Goal: Task Accomplishment & Management: Complete application form

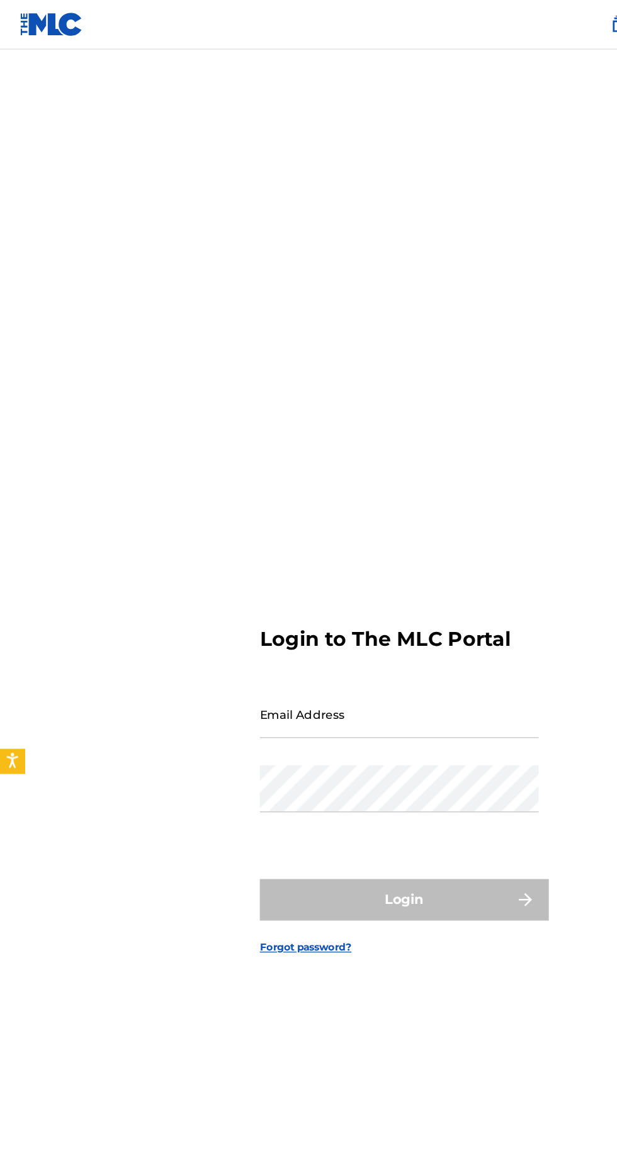
click at [349, 563] on input "Email Address" at bounding box center [304, 546] width 213 height 36
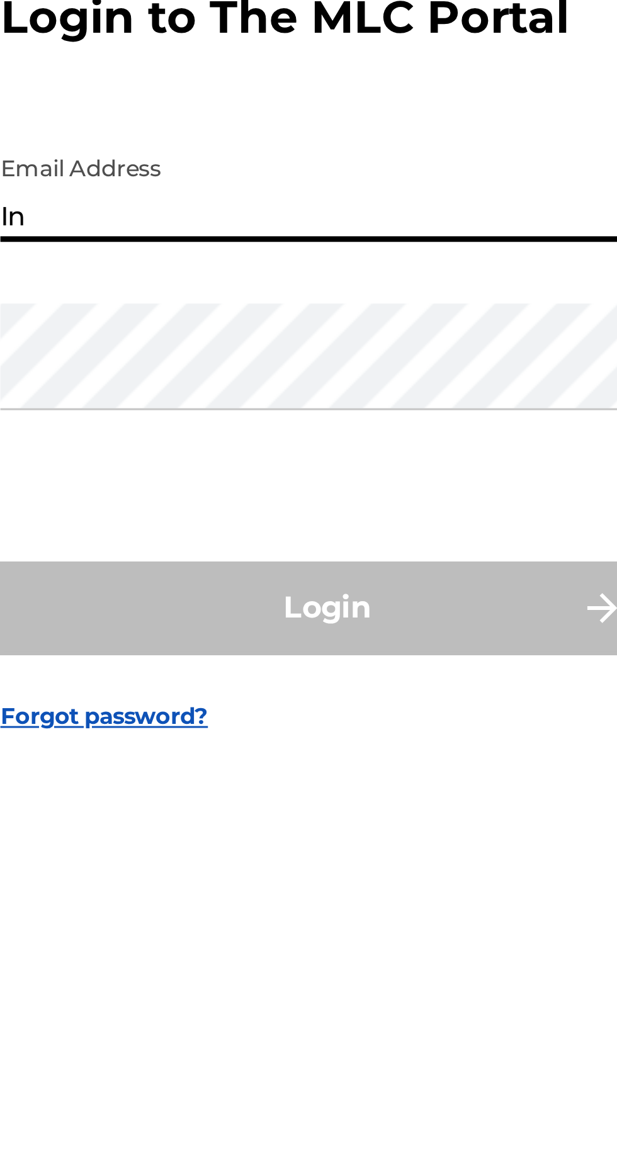
type input "[EMAIL_ADDRESS][DOMAIN_NAME]"
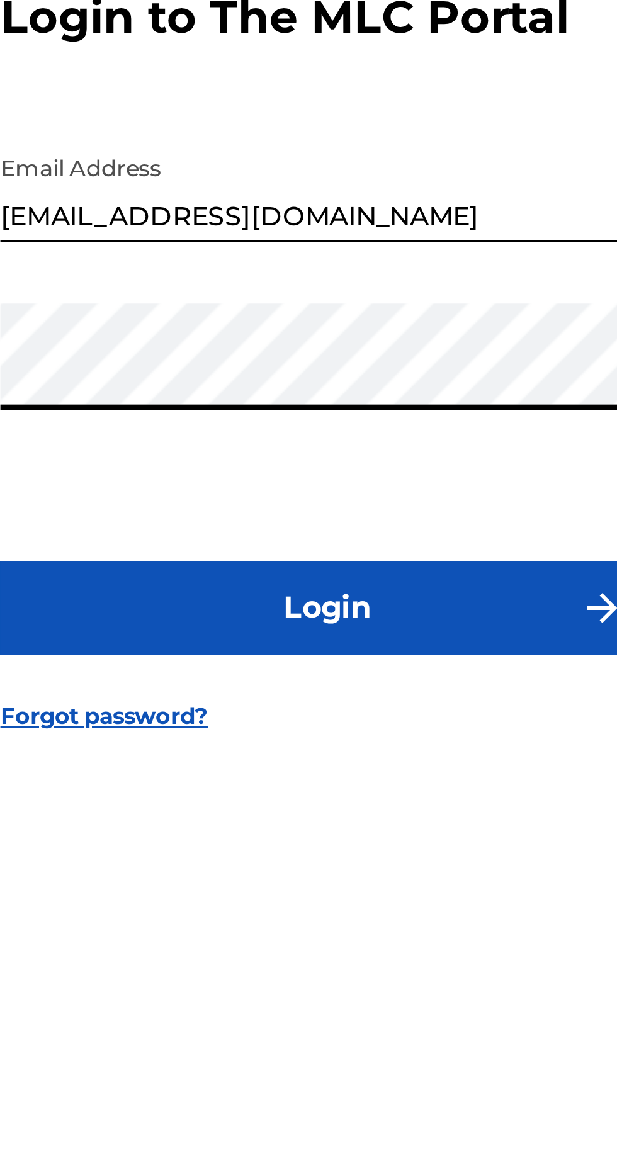
click at [356, 703] on button "Login" at bounding box center [308, 686] width 220 height 31
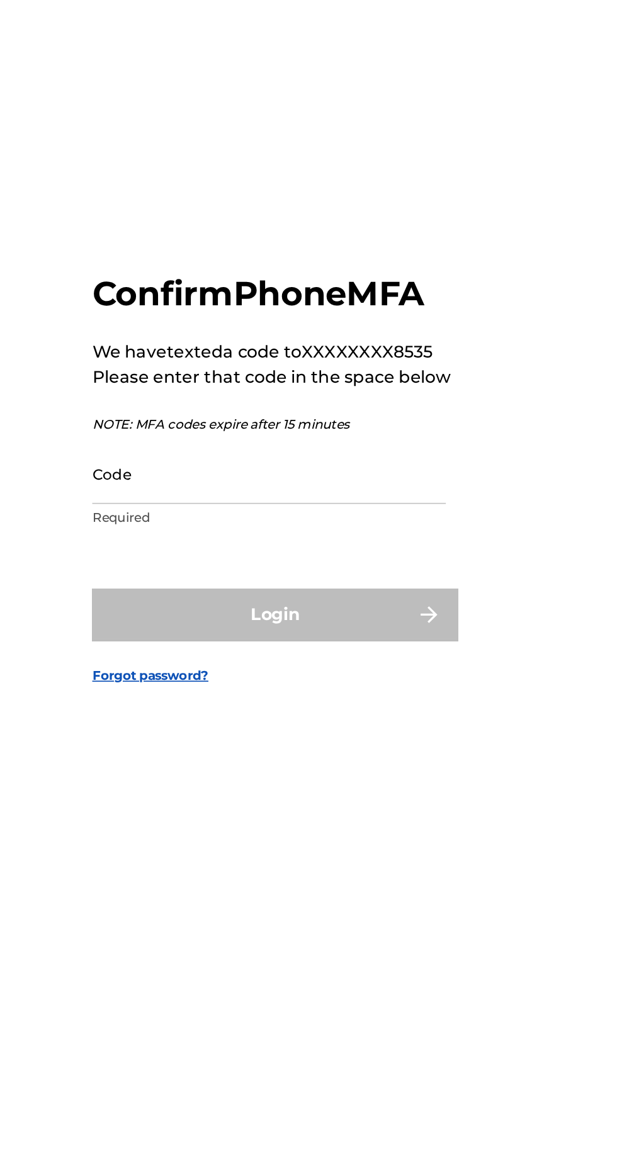
click at [352, 619] on input "Code" at bounding box center [304, 601] width 213 height 36
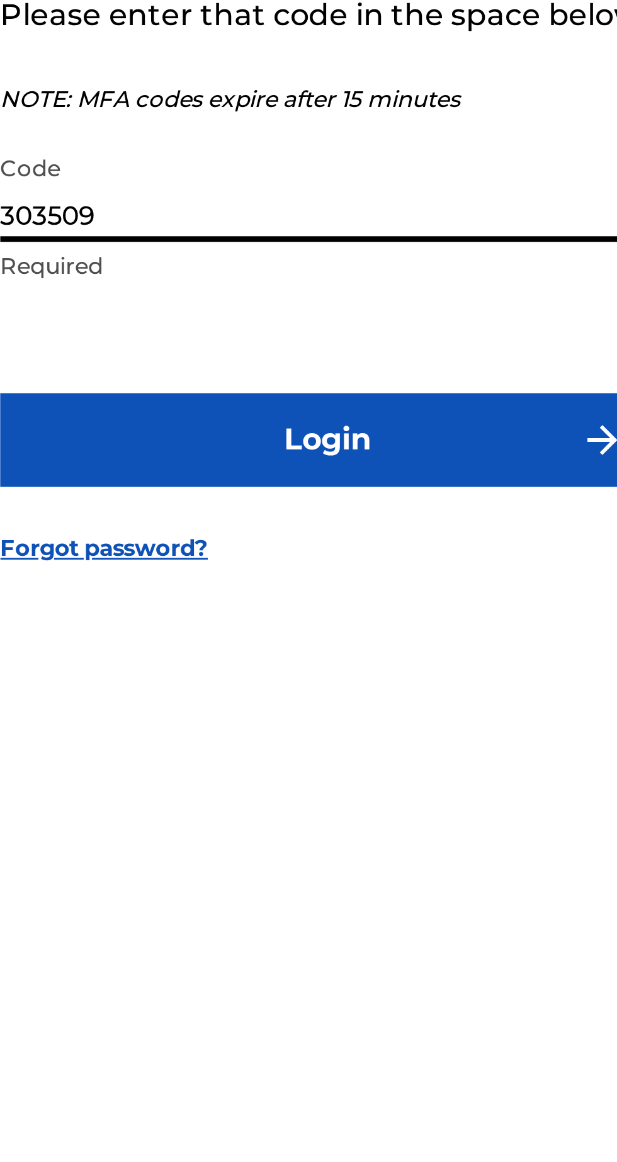
type input "303509"
click at [355, 701] on button "Login" at bounding box center [308, 685] width 220 height 31
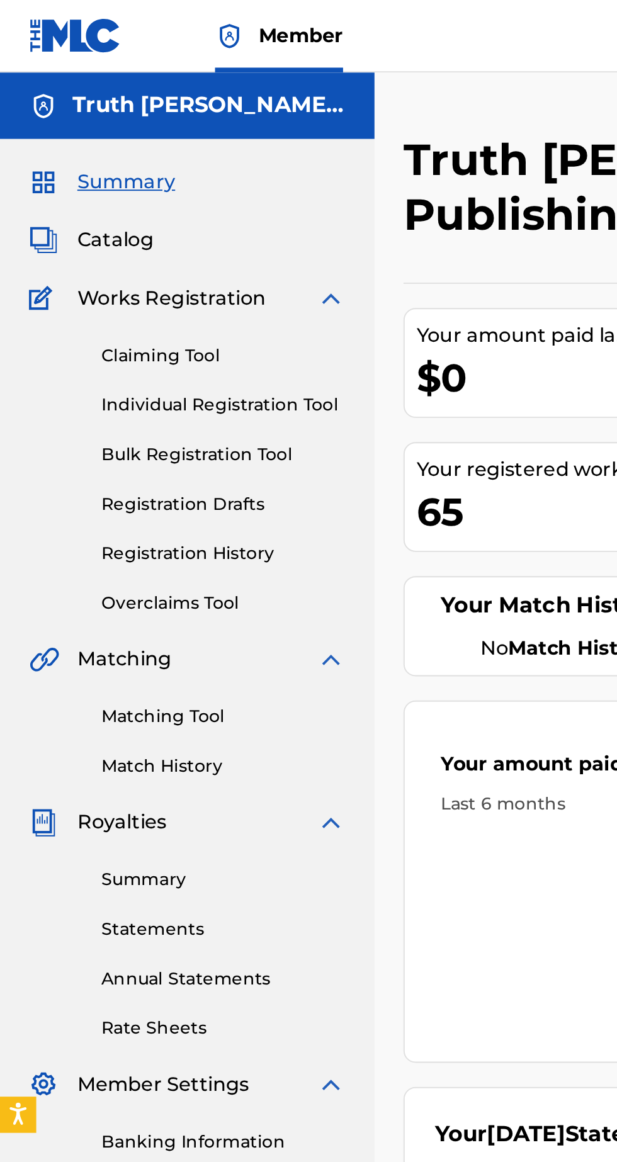
click at [149, 207] on link "Individual Registration Tool" at bounding box center [116, 211] width 127 height 13
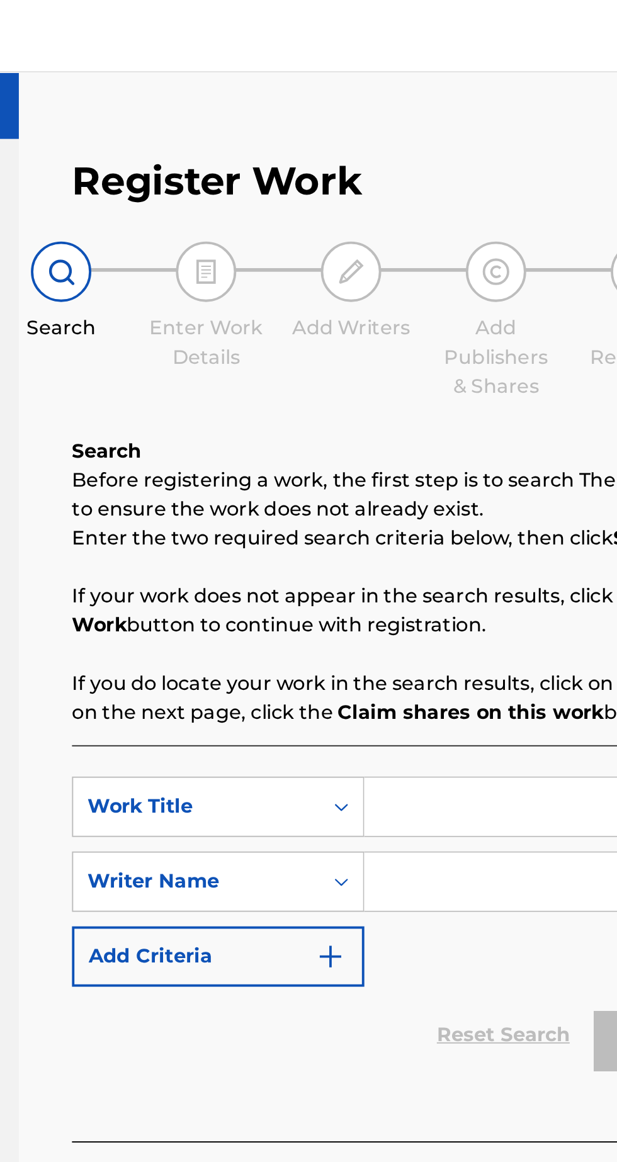
click at [438, 420] on input "Search Form" at bounding box center [481, 420] width 213 height 30
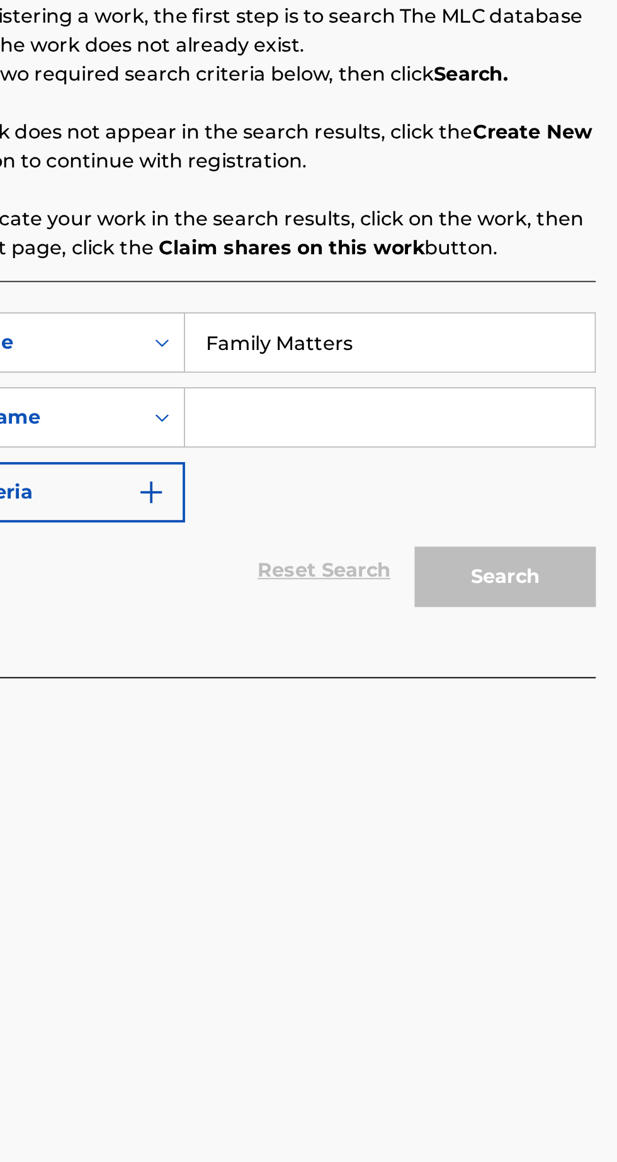
type input "Family Matters"
click at [499, 456] on input "Search Form" at bounding box center [481, 459] width 213 height 30
type input "[PERSON_NAME] [PERSON_NAME] Israel"
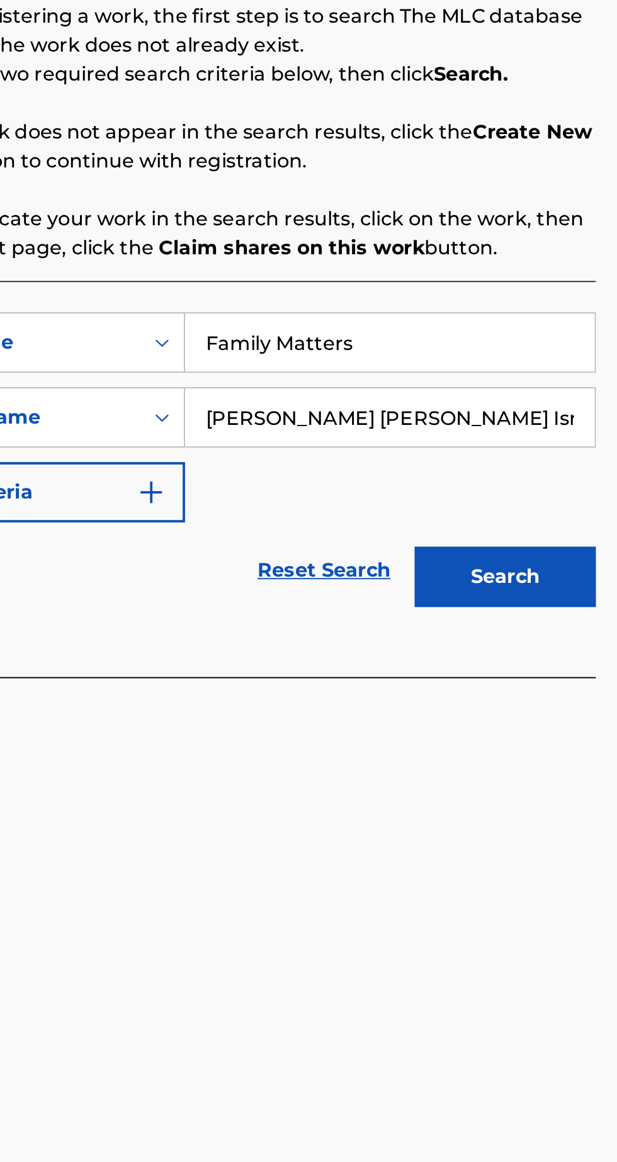
click at [552, 549] on button "Search" at bounding box center [542, 542] width 94 height 31
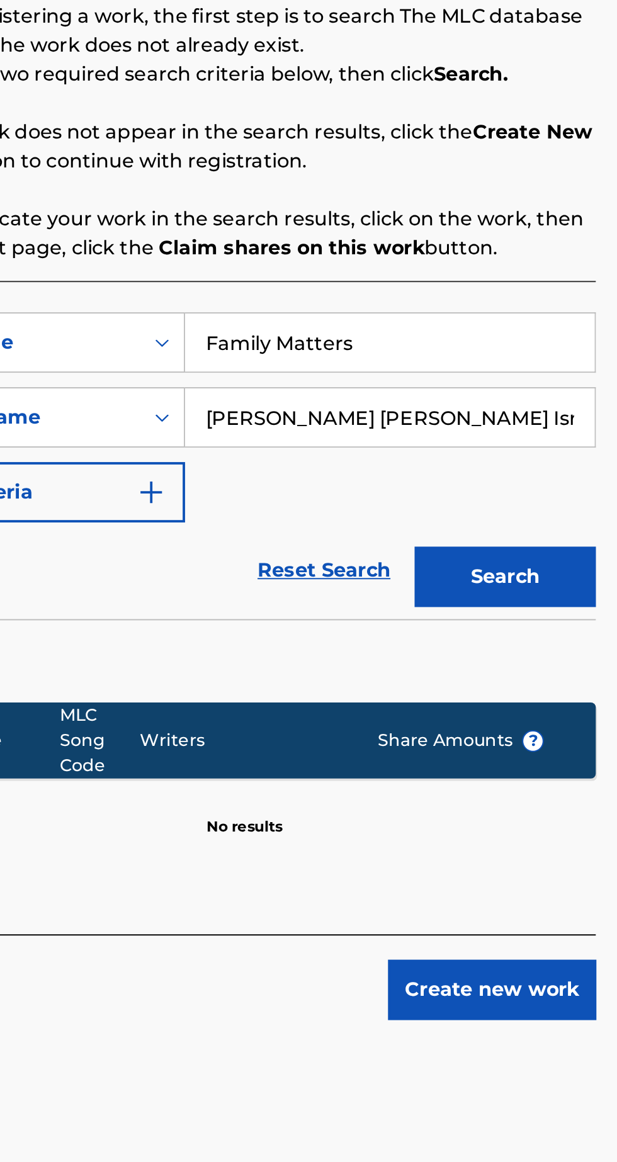
click at [545, 755] on button "Create new work" at bounding box center [535, 757] width 108 height 31
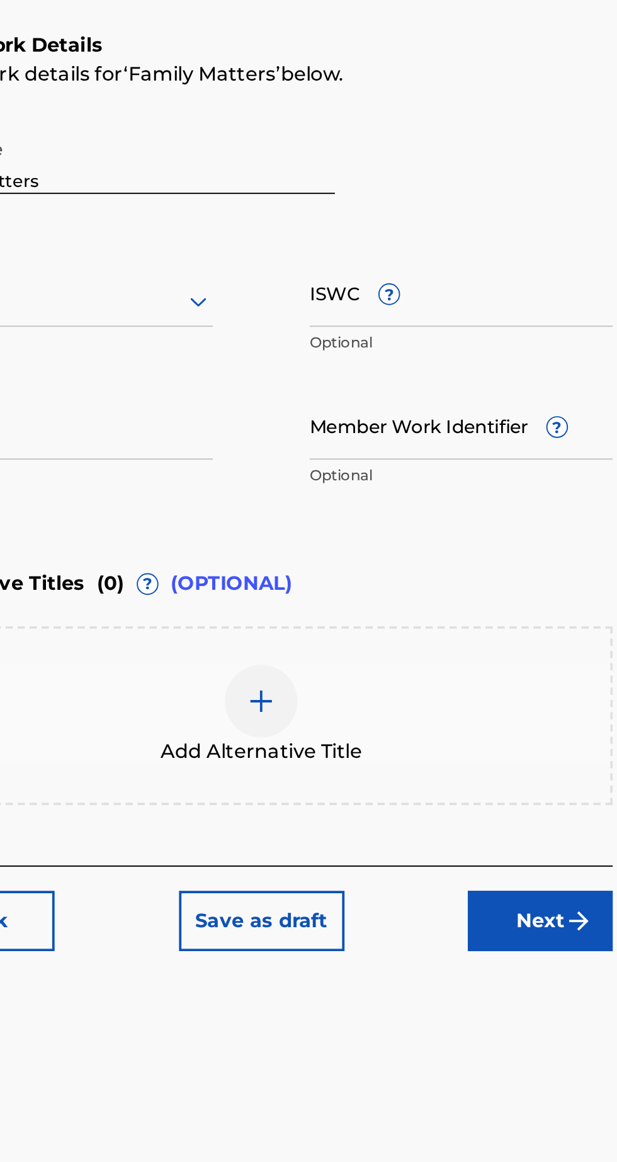
click at [555, 729] on button "Next" at bounding box center [552, 721] width 76 height 31
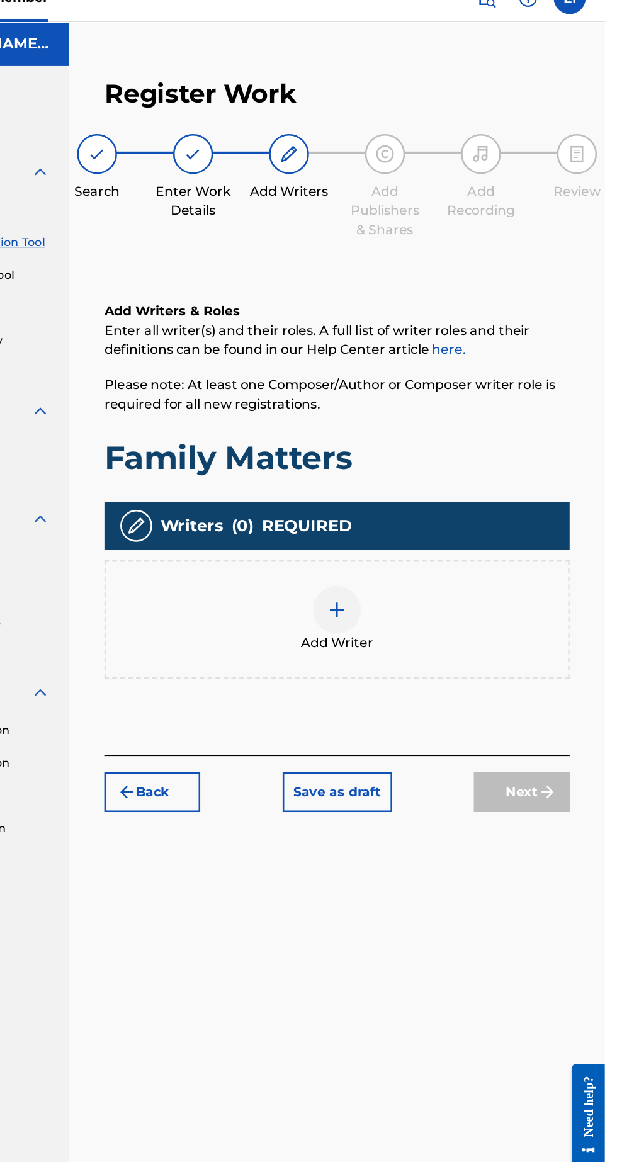
scroll to position [54, 0]
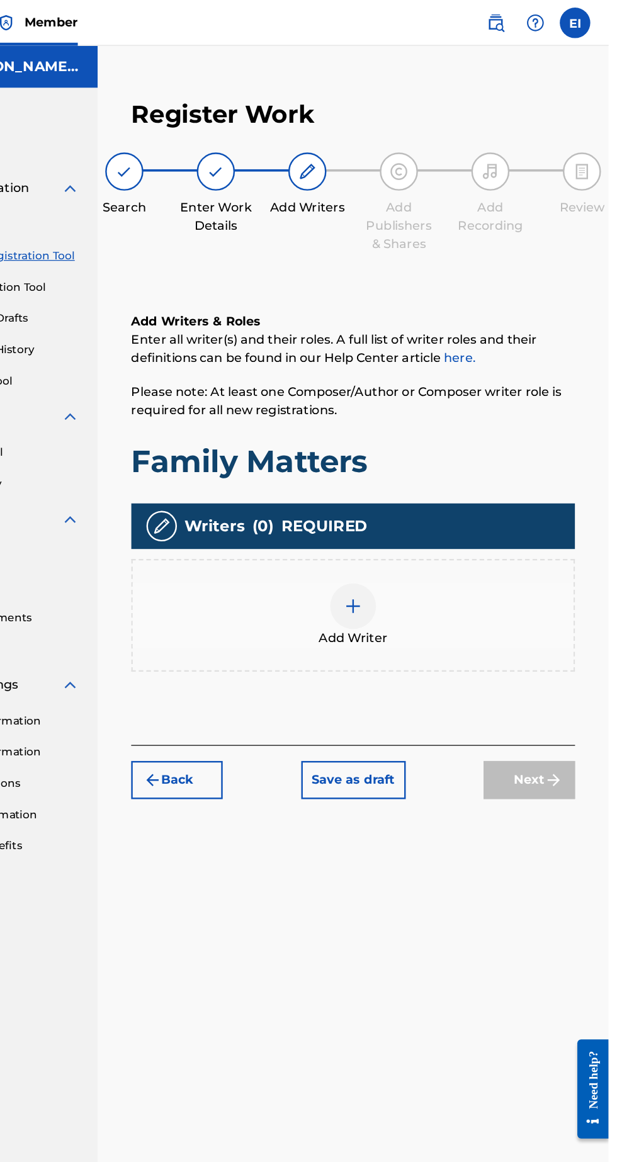
click at [298, 126] on div at bounding box center [292, 141] width 31 height 31
click at [417, 482] on div at bounding box center [406, 501] width 38 height 38
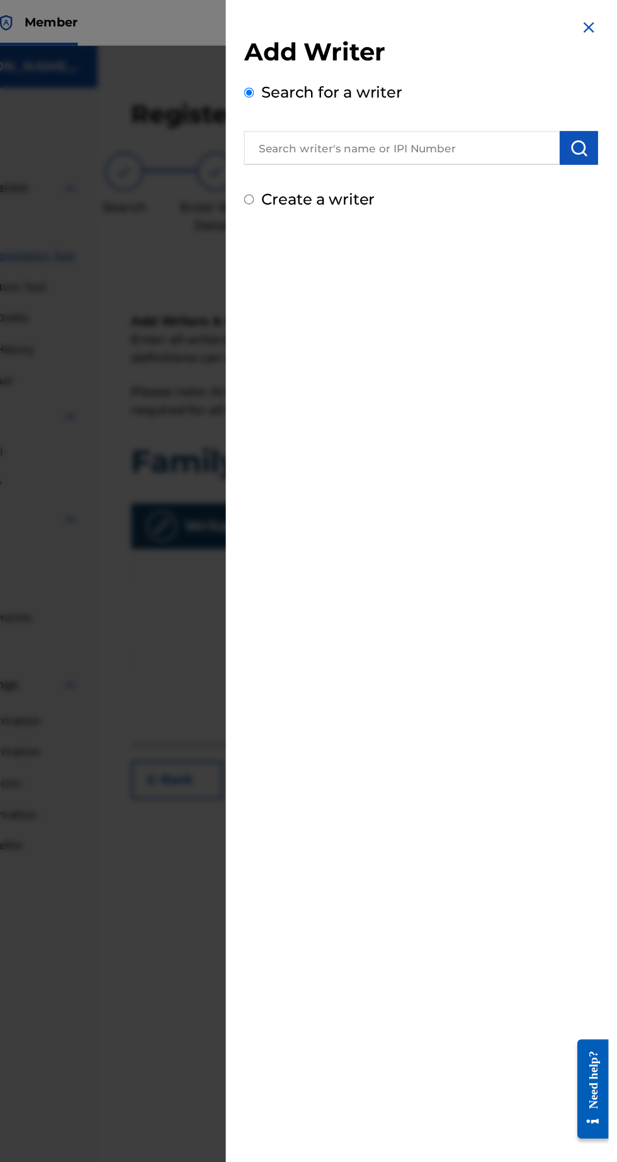
click at [514, 123] on input "text" at bounding box center [446, 122] width 261 height 28
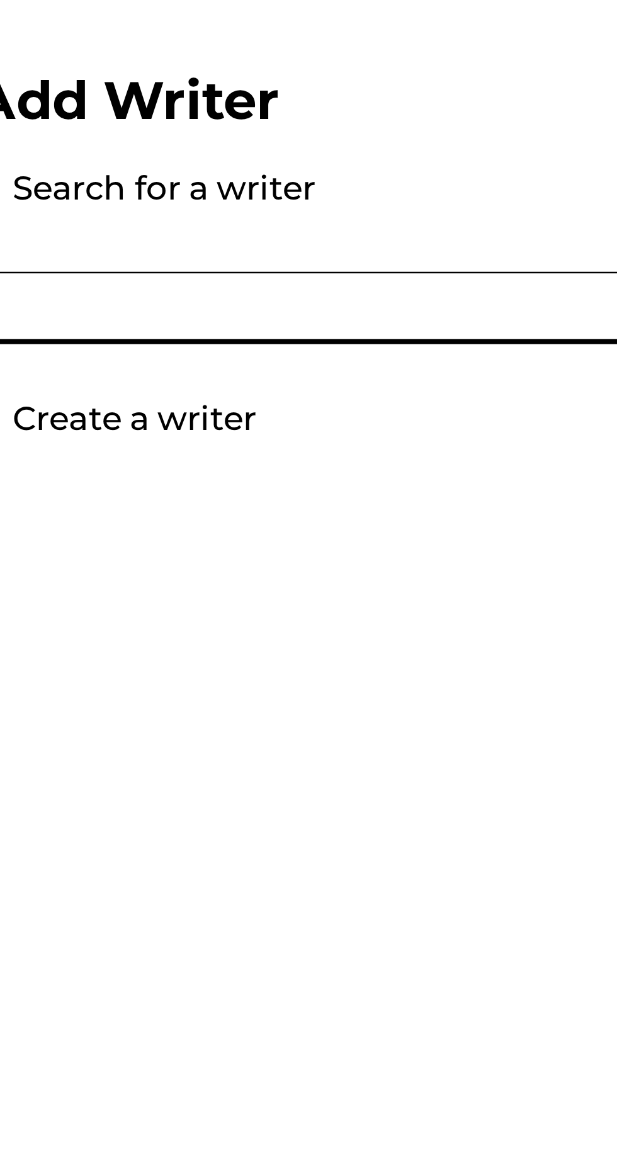
type input "[PERSON_NAME] [PERSON_NAME] Israel"
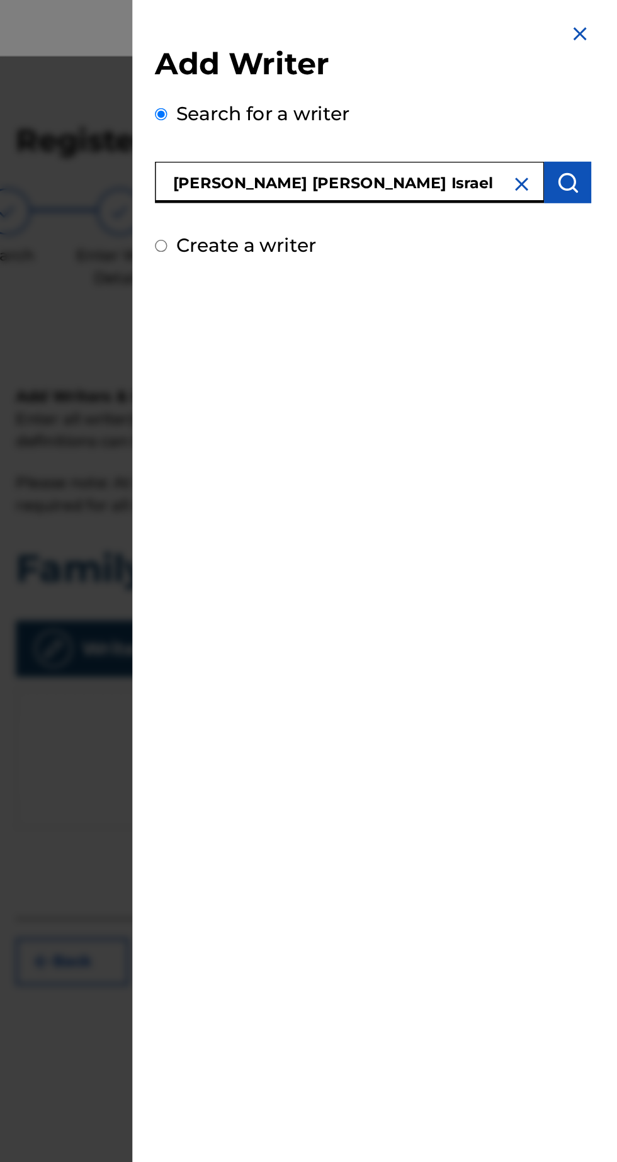
click at [600, 126] on img "submit" at bounding box center [592, 122] width 15 height 15
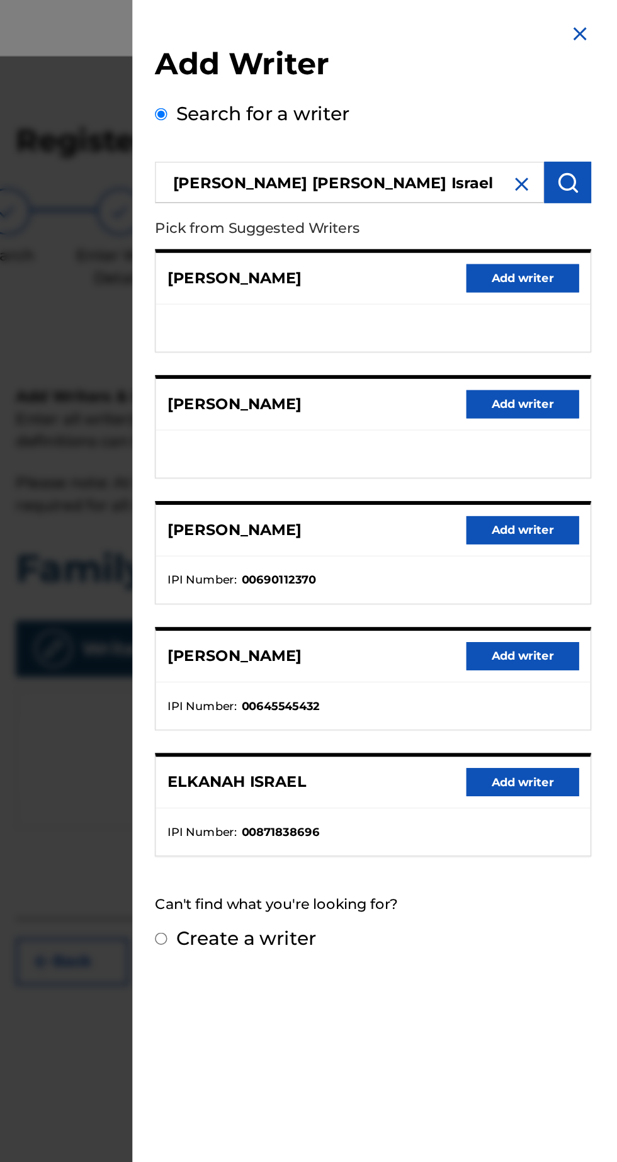
click at [576, 524] on button "Add writer" at bounding box center [562, 523] width 76 height 19
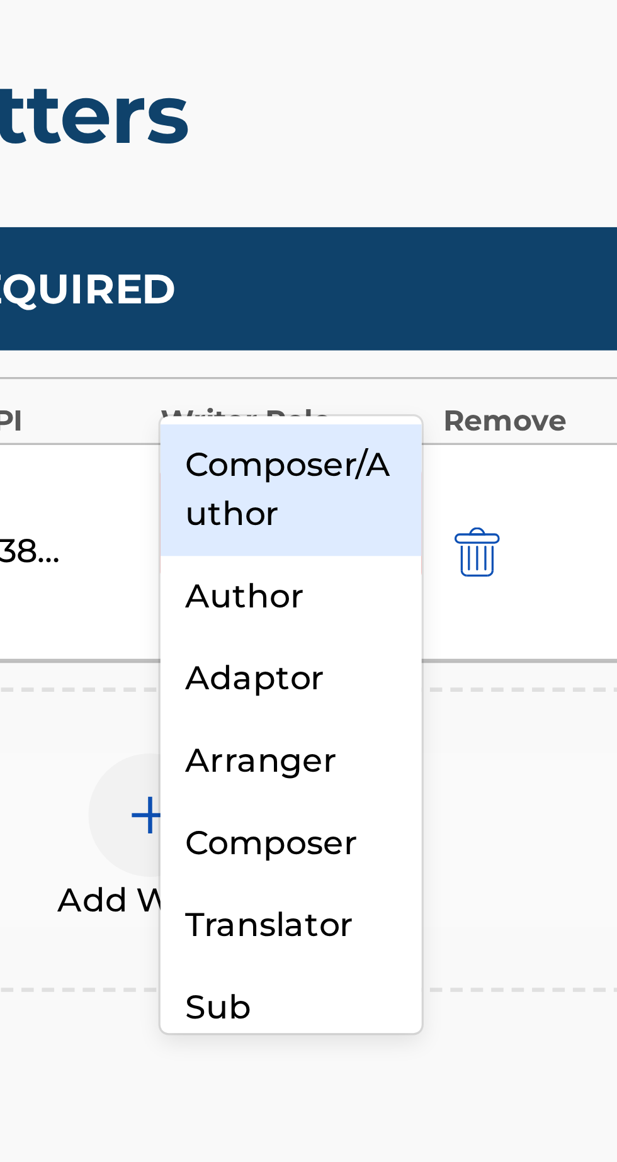
type input "931552978"
click at [463, 495] on div "Composer/Author" at bounding box center [449, 496] width 80 height 40
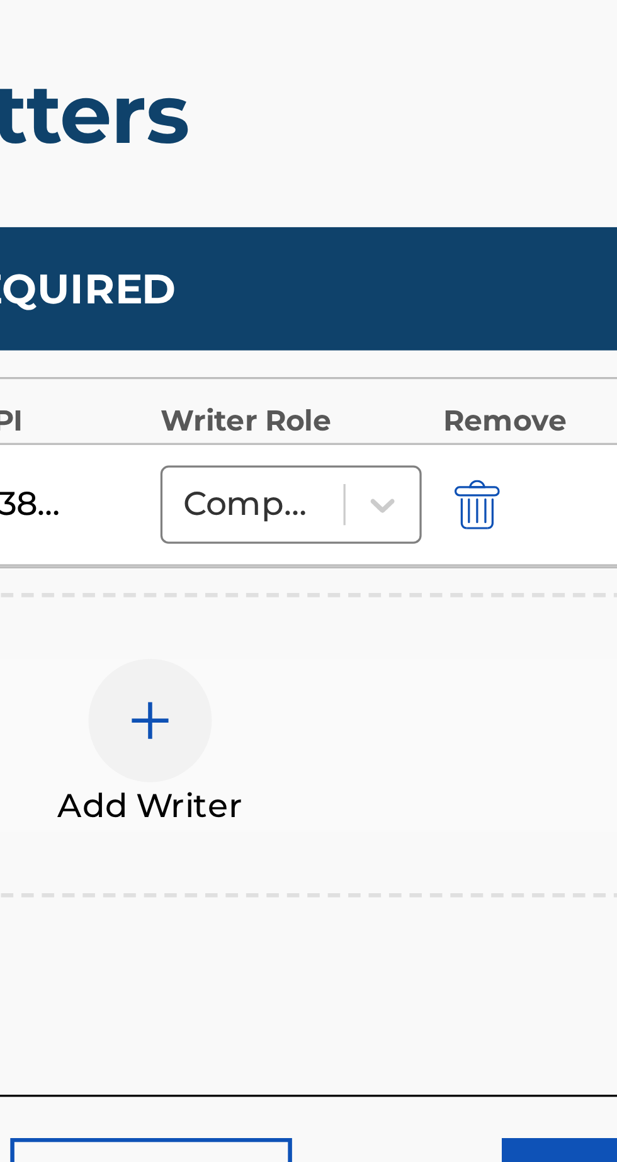
click at [538, 694] on button "Next" at bounding box center [552, 709] width 76 height 31
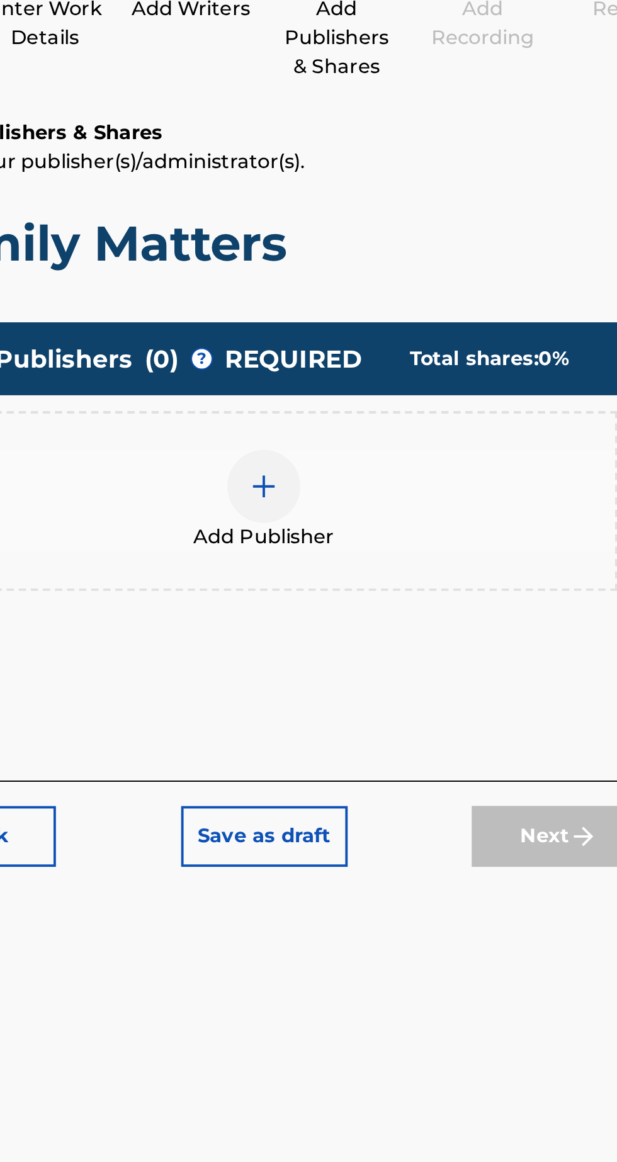
click at [415, 400] on div at bounding box center [406, 419] width 38 height 38
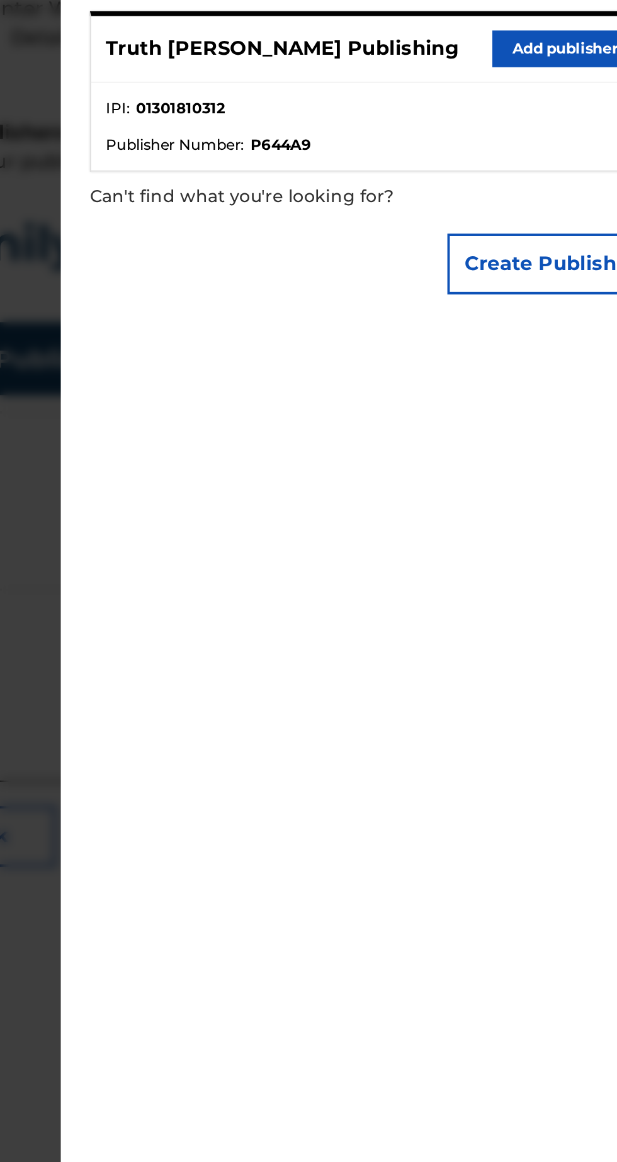
click at [564, 201] on button "Add publisher" at bounding box center [562, 192] width 76 height 19
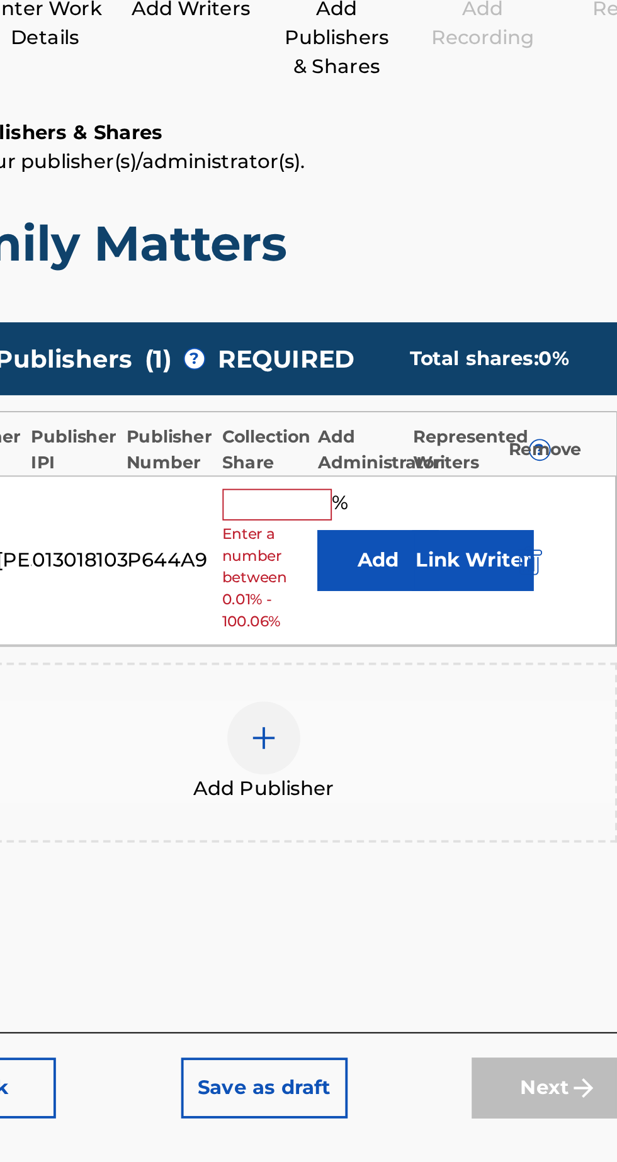
click at [413, 420] on input "text" at bounding box center [413, 428] width 57 height 16
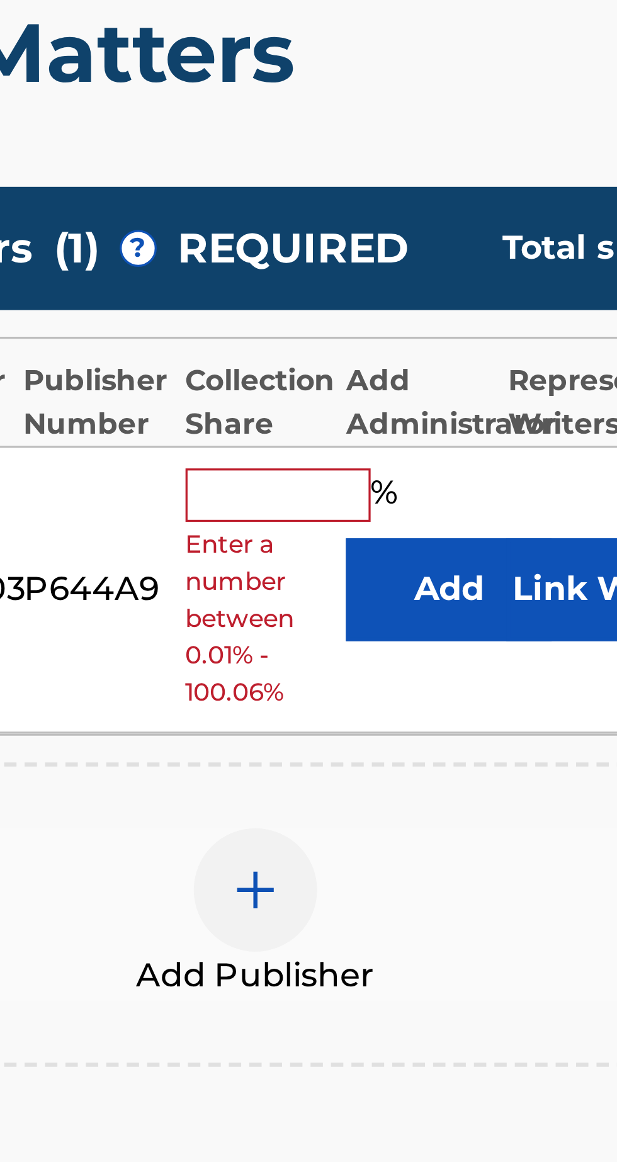
type input "100"
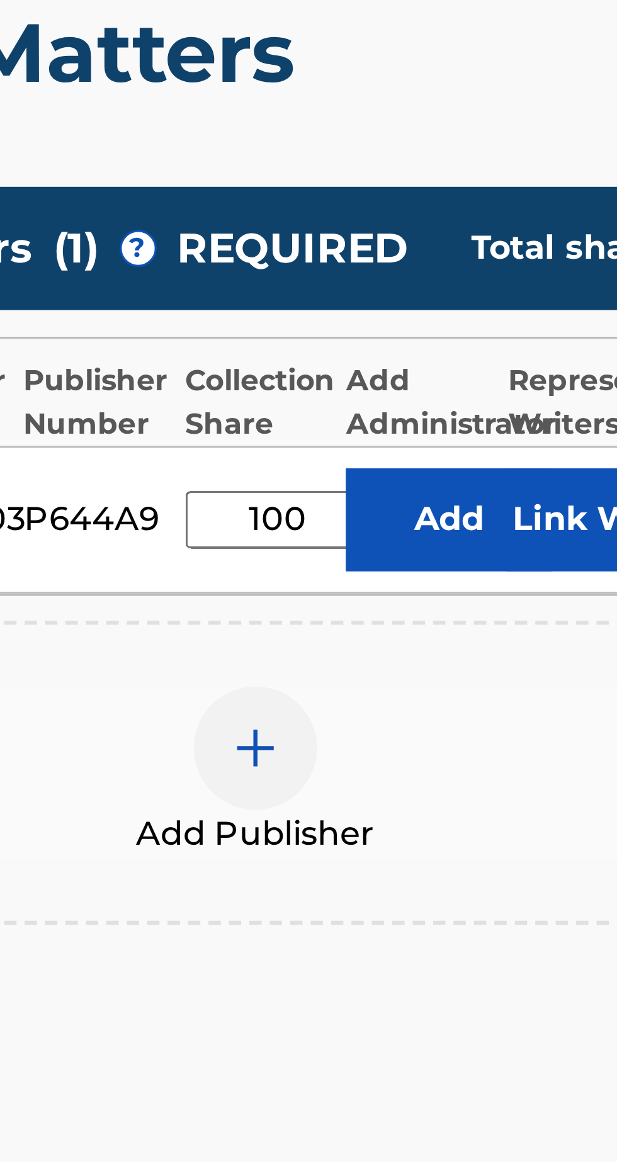
click at [505, 420] on button "Link Writer" at bounding box center [514, 435] width 63 height 31
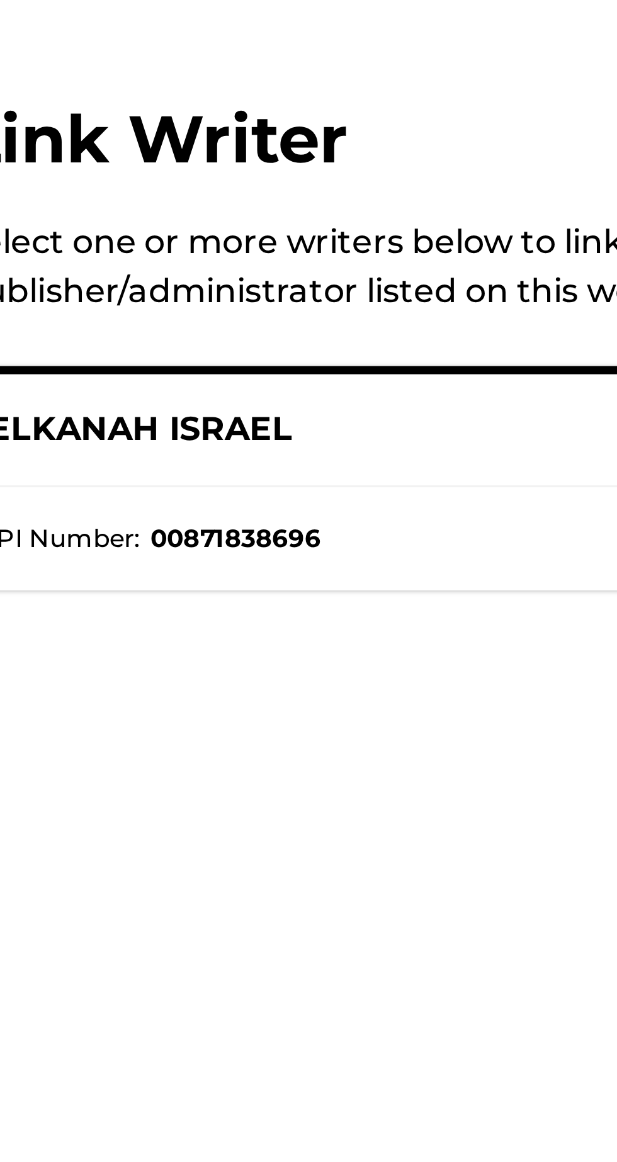
scroll to position [0, 0]
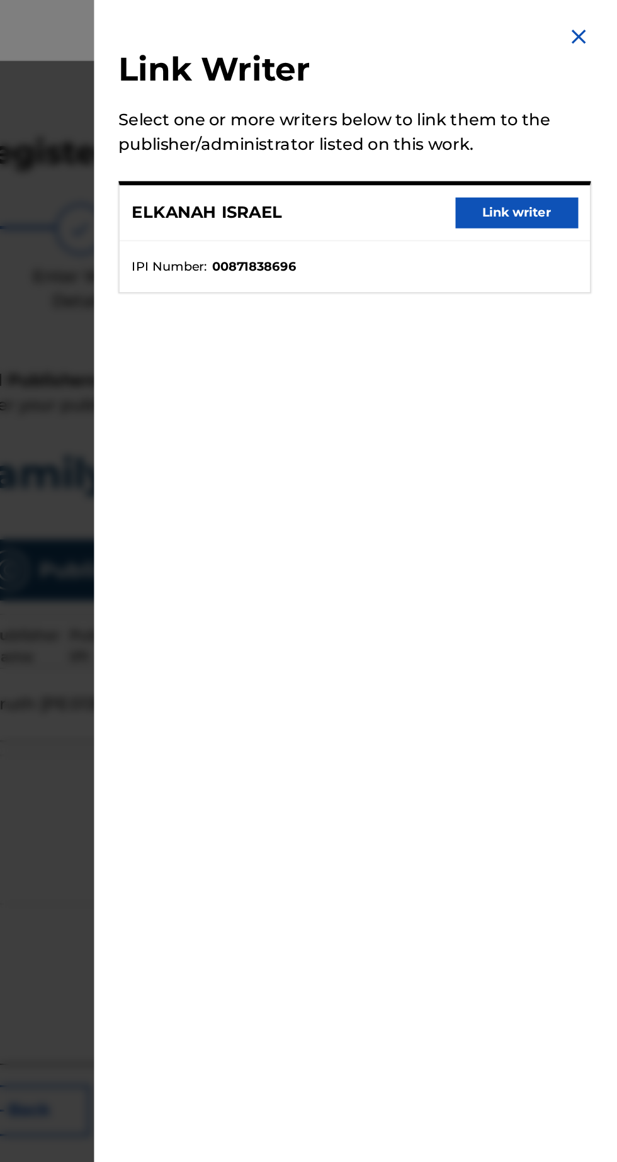
click at [577, 141] on button "Link writer" at bounding box center [562, 131] width 76 height 19
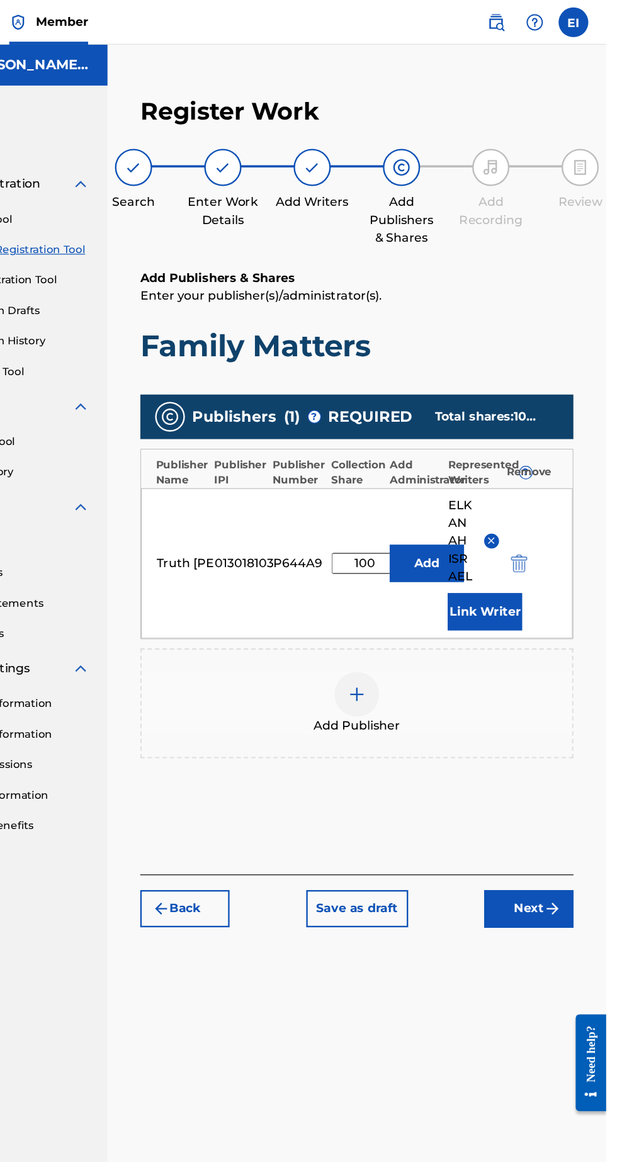
scroll to position [3, 0]
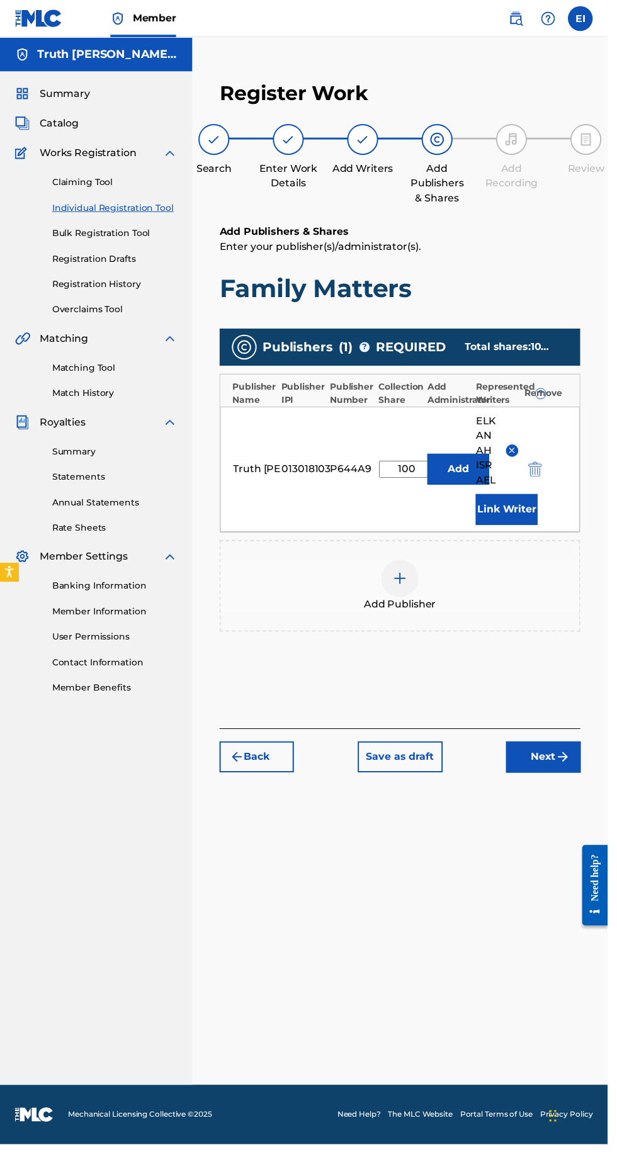
click at [572, 766] on img "submit" at bounding box center [571, 768] width 15 height 15
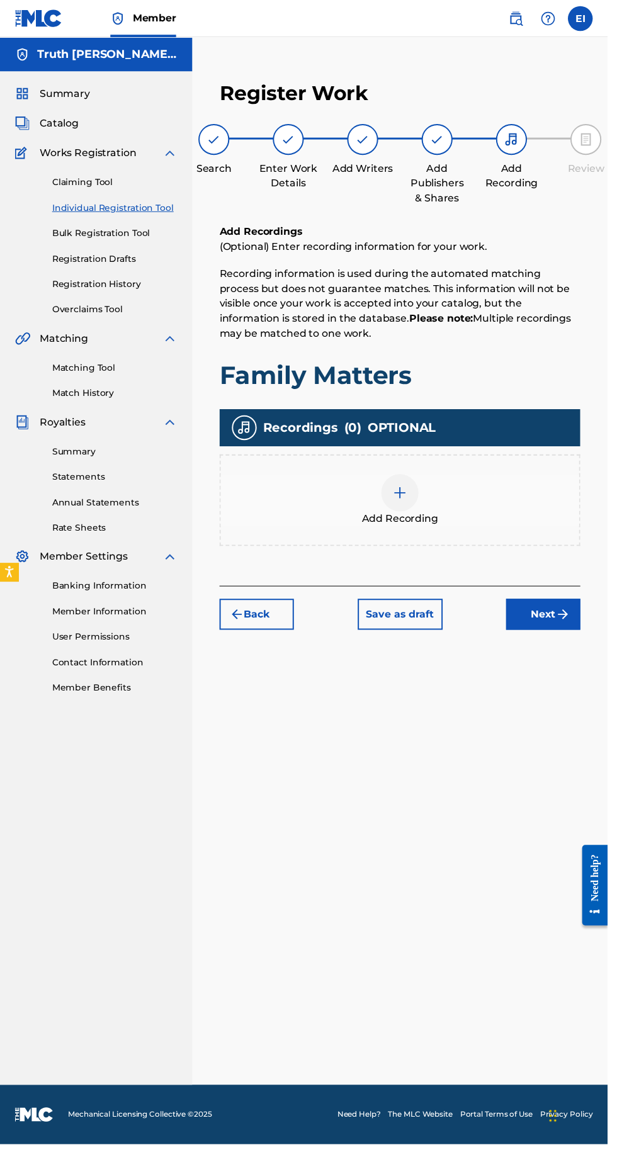
scroll to position [57, 0]
click at [421, 482] on div at bounding box center [406, 501] width 38 height 38
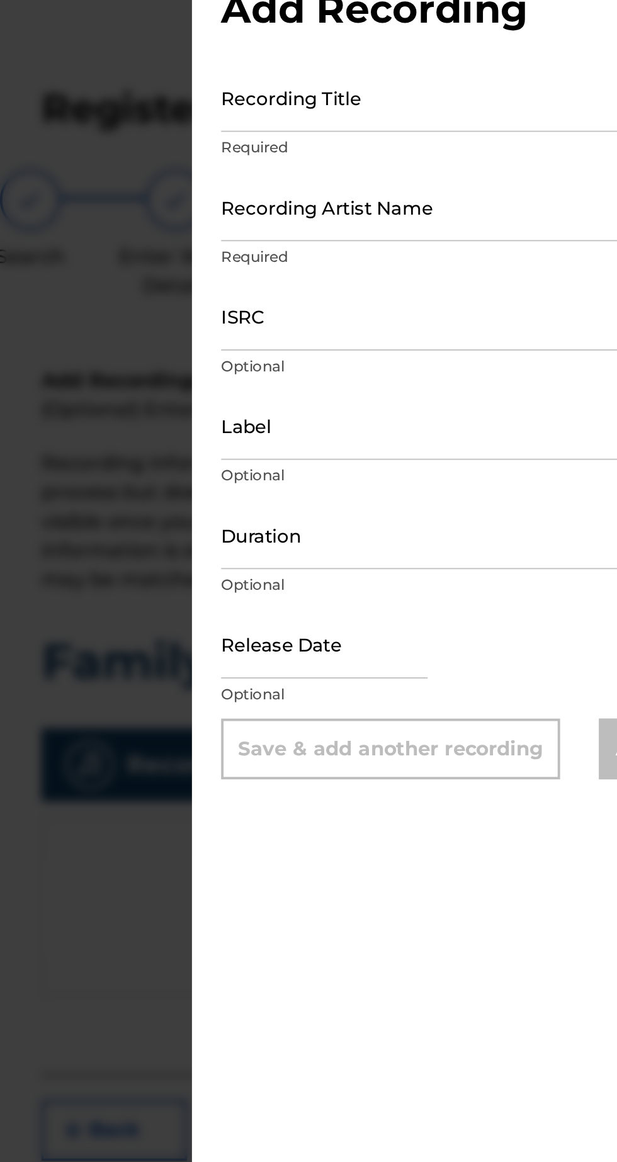
scroll to position [0, 0]
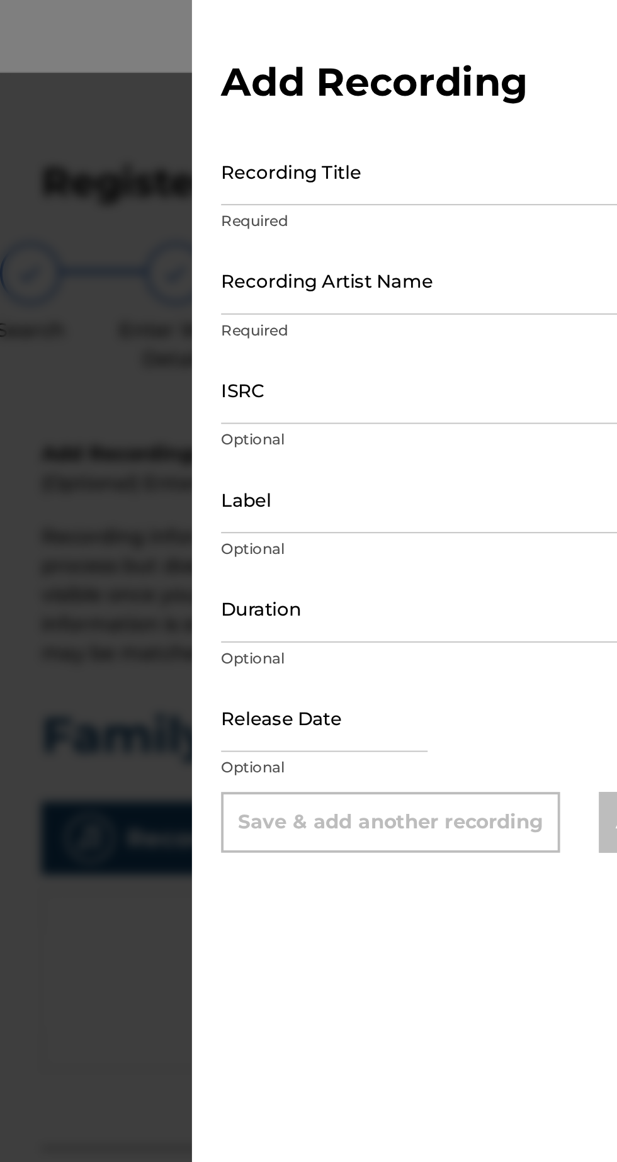
click at [438, 213] on input "ISRC" at bounding box center [462, 202] width 292 height 36
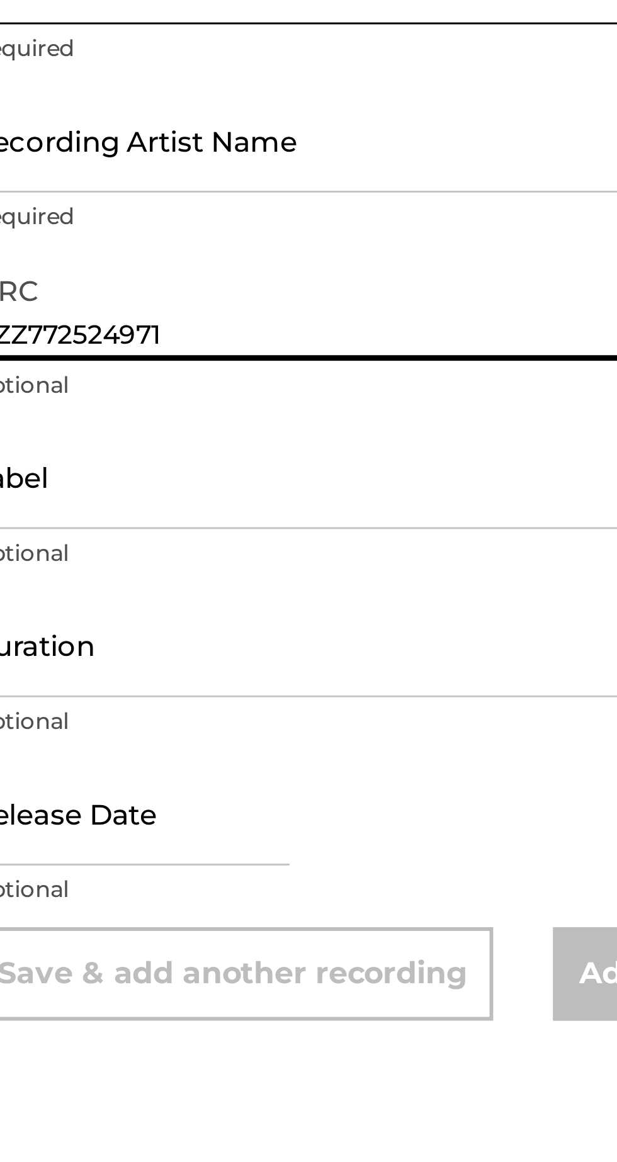
type input "QZZ772524971"
click at [482, 151] on input "Recording Artist Name" at bounding box center [462, 145] width 292 height 36
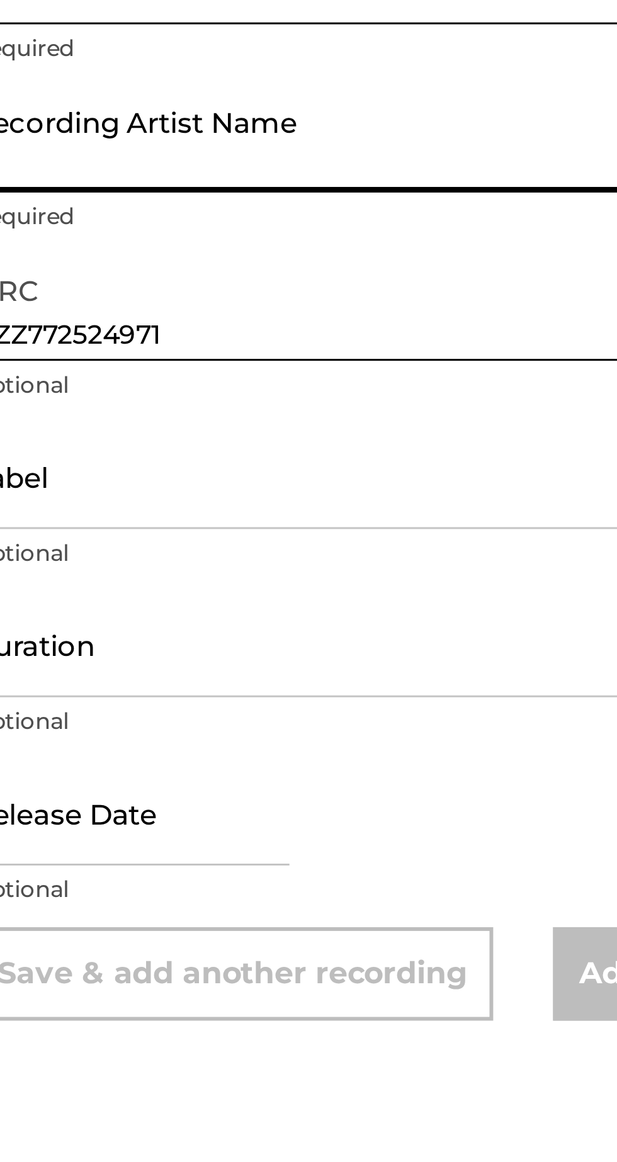
type input "[PERSON_NAME] [PERSON_NAME] Israel"
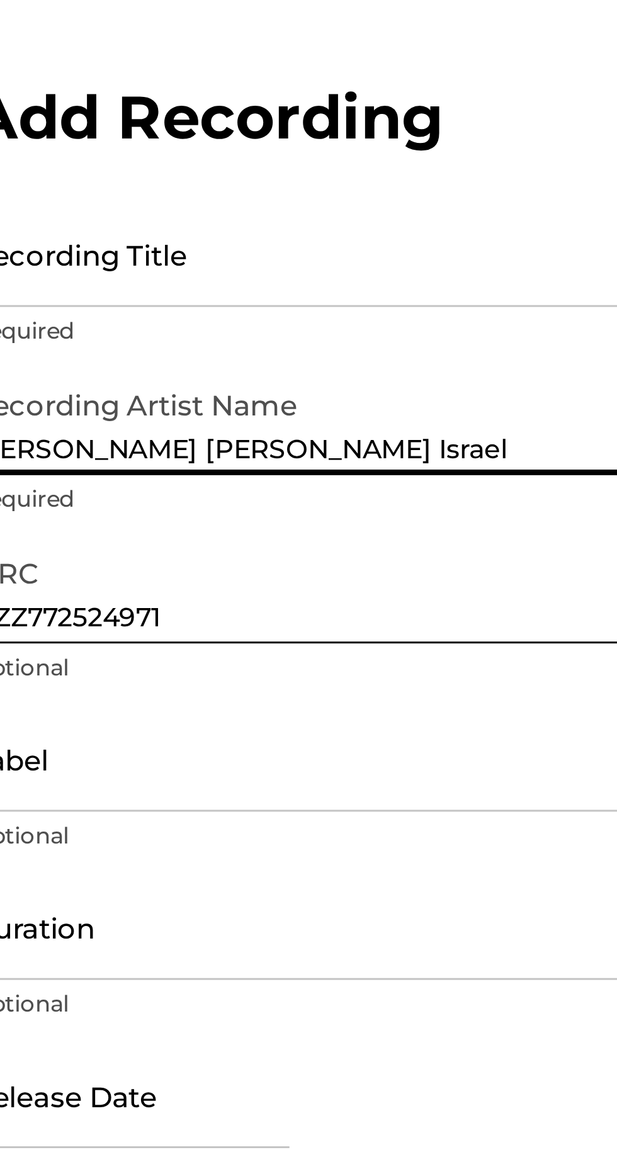
click at [479, 99] on input "Recording Title" at bounding box center [462, 89] width 292 height 36
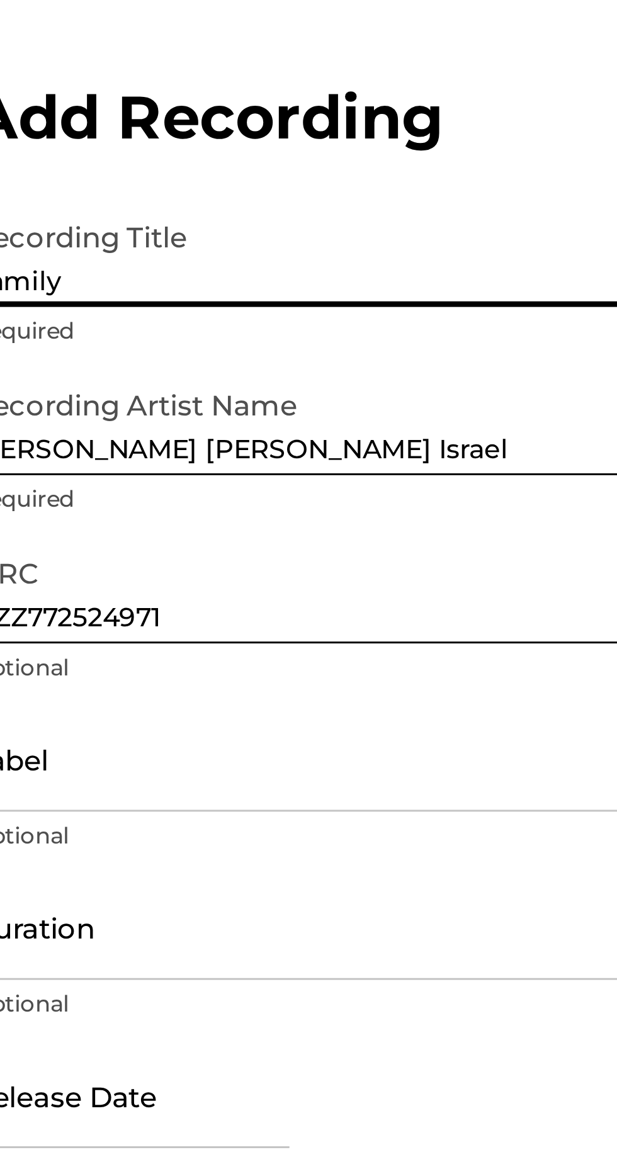
type input "Family Matters"
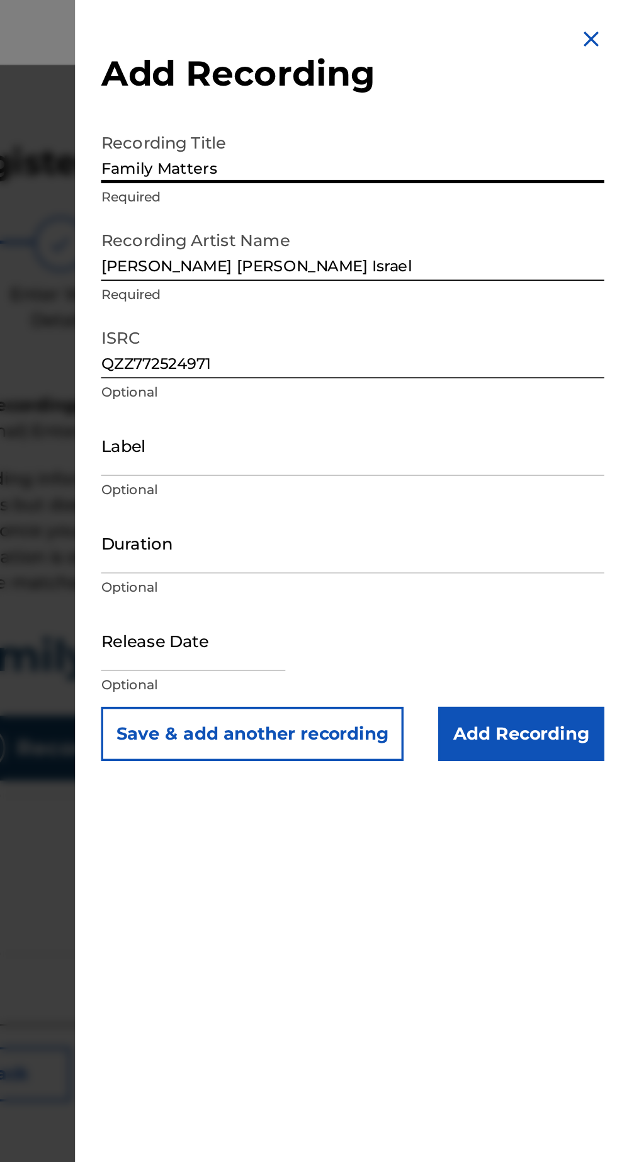
click at [575, 433] on input "Add Recording" at bounding box center [560, 425] width 96 height 31
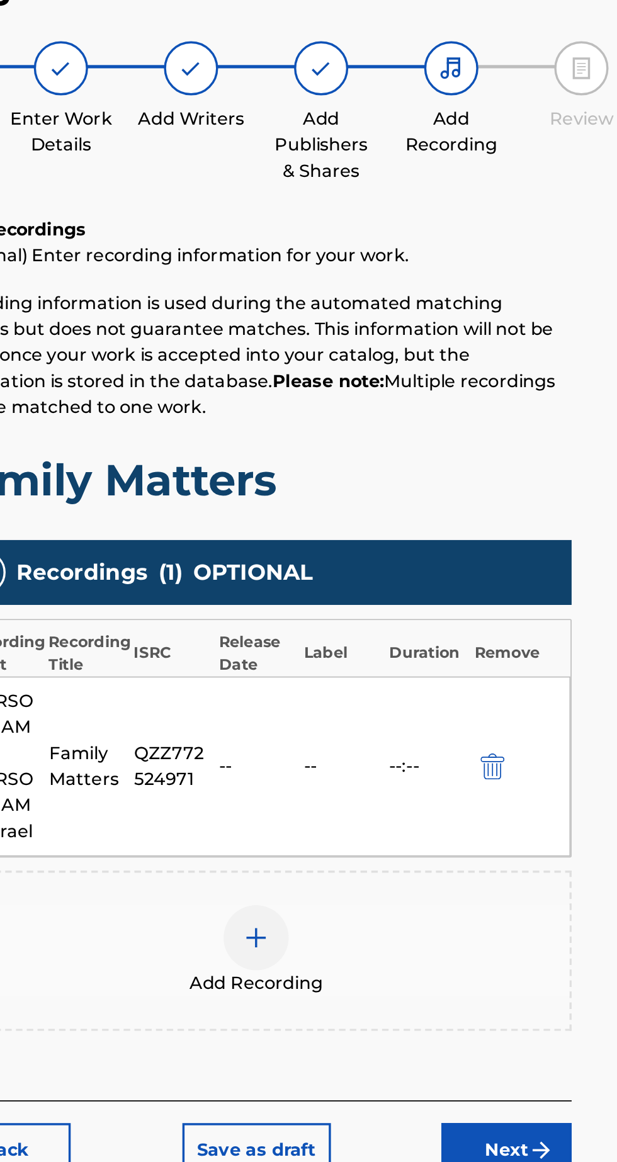
click at [562, 754] on button "Next" at bounding box center [552, 769] width 76 height 31
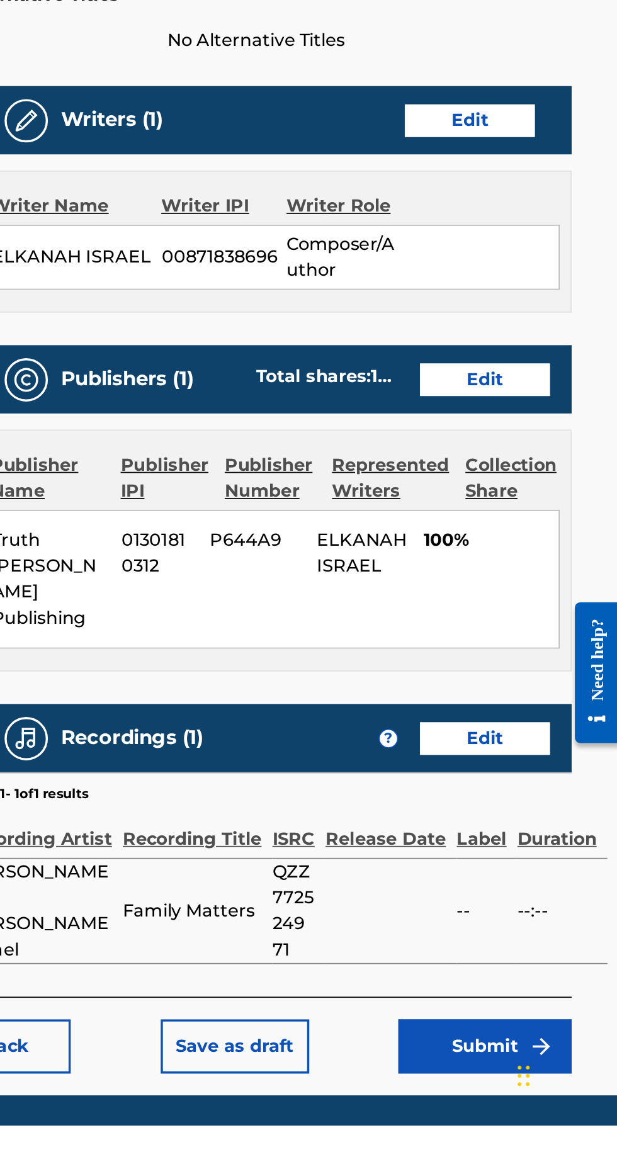
click at [563, 1101] on button "Submit" at bounding box center [539, 1116] width 101 height 31
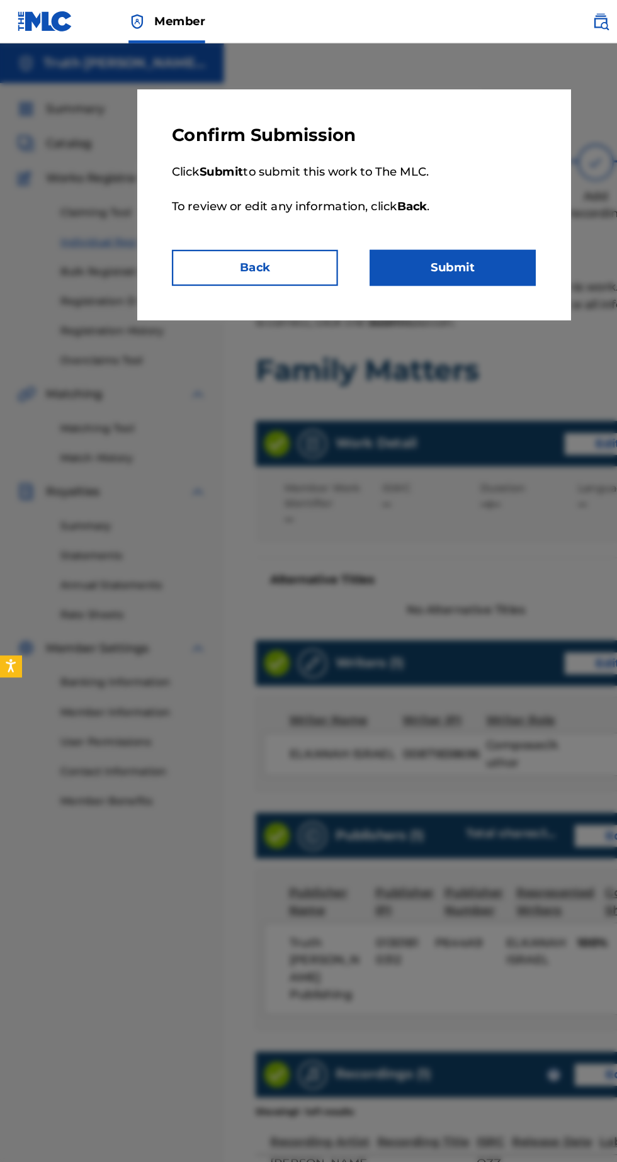
click at [422, 241] on button "Submit" at bounding box center [394, 233] width 145 height 31
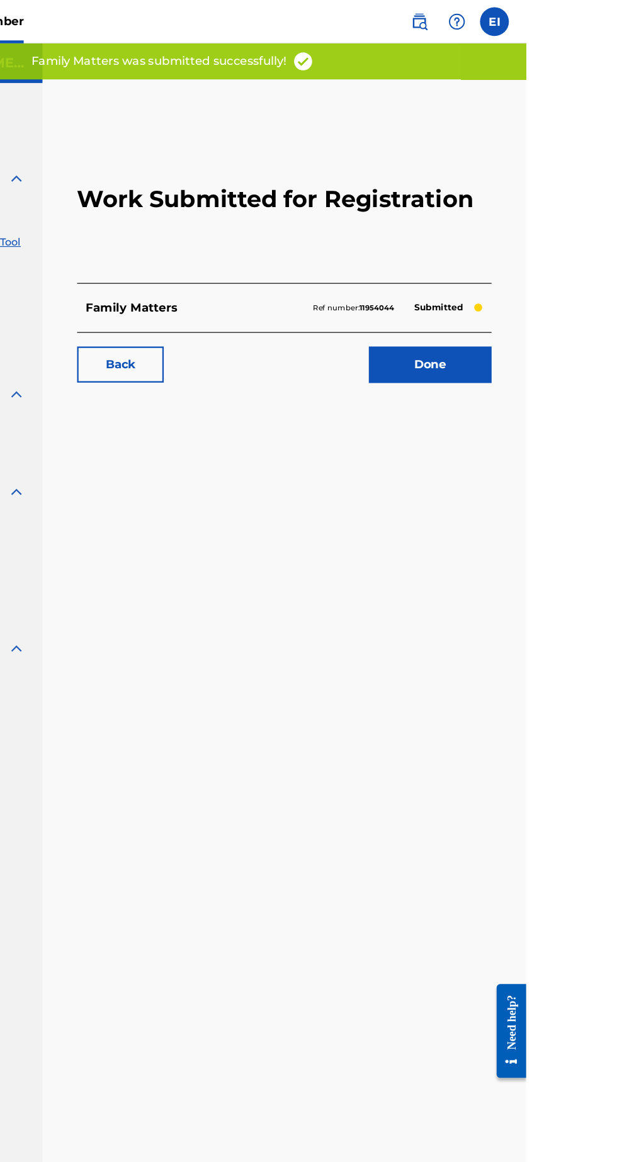
click at [556, 331] on link "Done" at bounding box center [533, 317] width 107 height 31
